Goal: Transaction & Acquisition: Download file/media

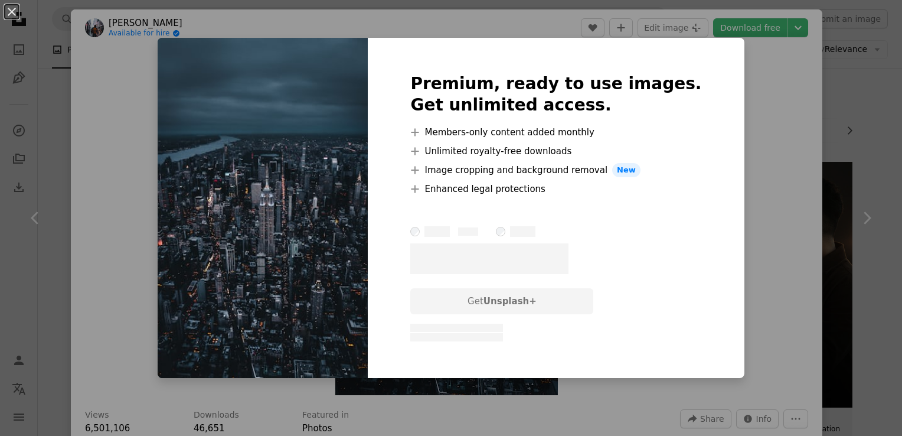
scroll to position [1728, 0]
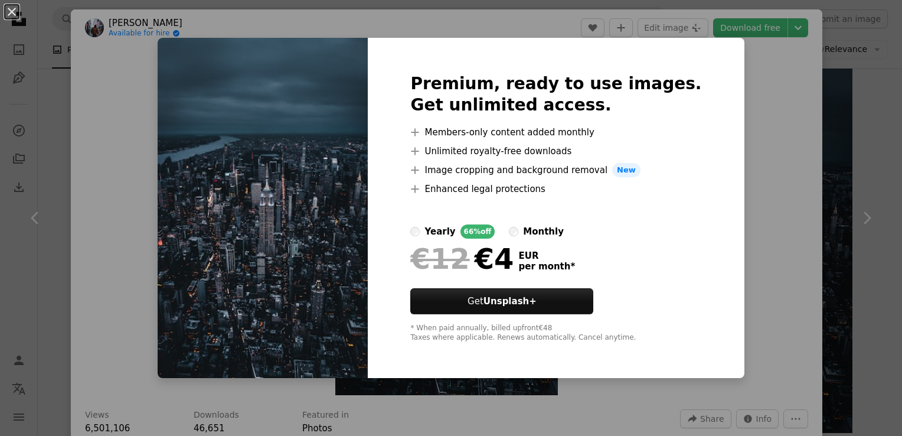
click at [746, 237] on div "An X shape Premium, ready to use images. Get unlimited access. A plus sign Memb…" at bounding box center [451, 218] width 902 height 436
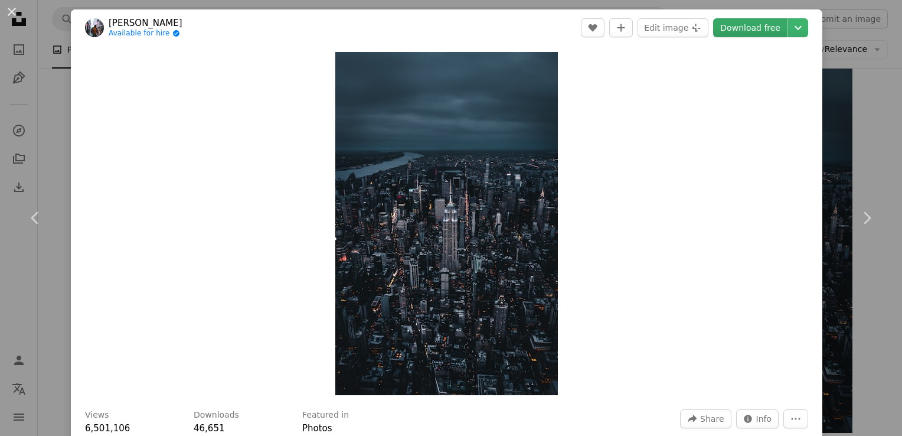
click at [757, 29] on link "Download free" at bounding box center [750, 27] width 74 height 19
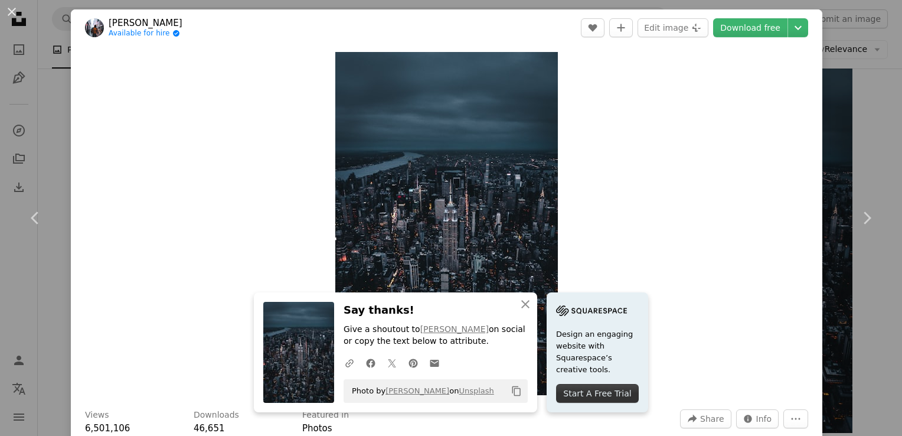
click at [667, 116] on div "Zoom in" at bounding box center [446, 223] width 751 height 355
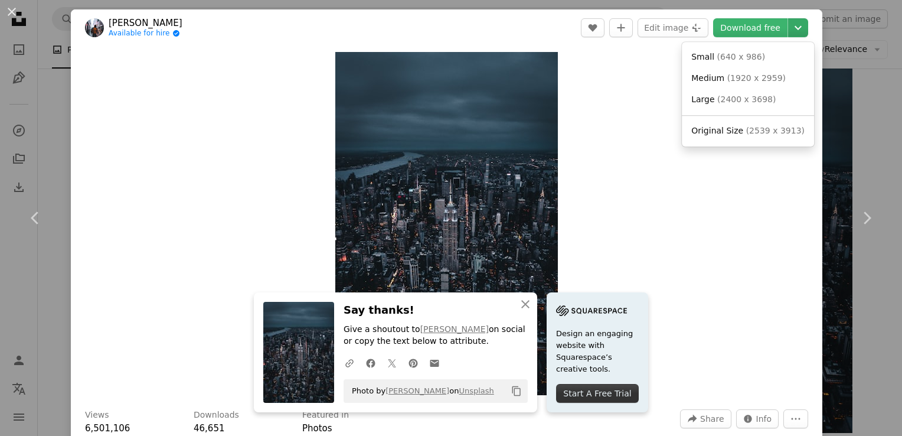
click at [791, 20] on button "Chevron down" at bounding box center [798, 27] width 20 height 19
click at [723, 96] on span "( 2400 x 3698 )" at bounding box center [746, 98] width 58 height 9
